Goal: Task Accomplishment & Management: Use online tool/utility

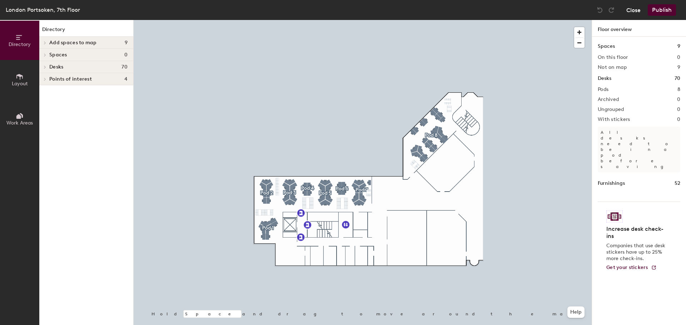
click at [637, 11] on button "Close" at bounding box center [633, 9] width 14 height 11
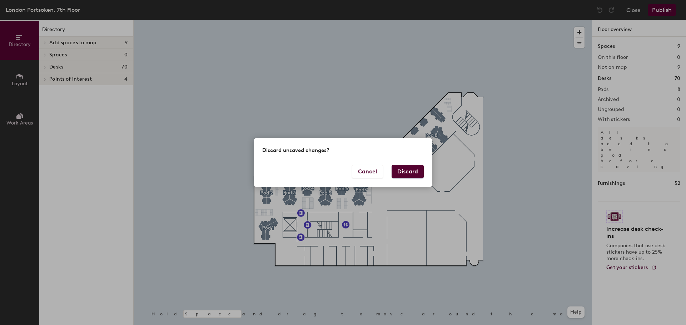
click at [403, 171] on button "Discard" at bounding box center [407, 172] width 32 height 14
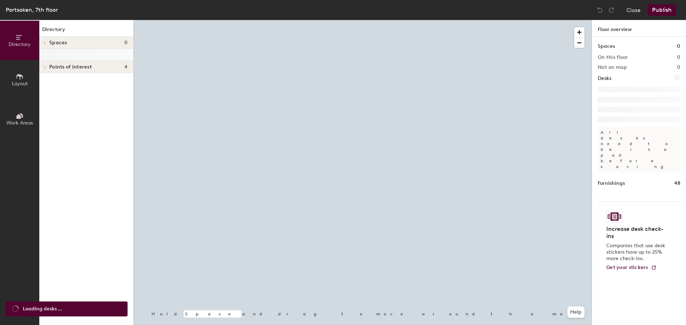
click at [19, 75] on icon at bounding box center [19, 77] width 6 height 6
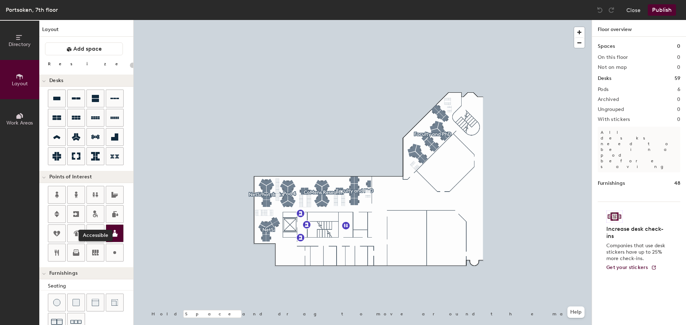
type input "20"
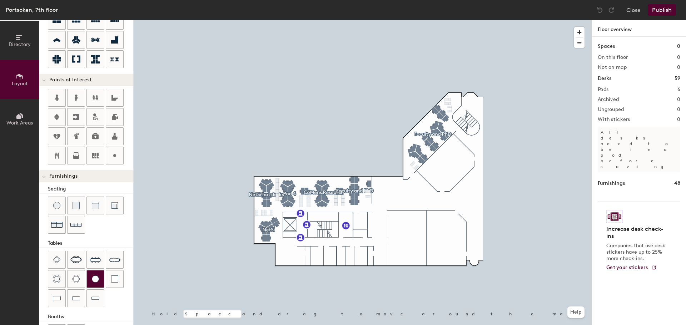
scroll to position [126, 0]
